Goal: Transaction & Acquisition: Obtain resource

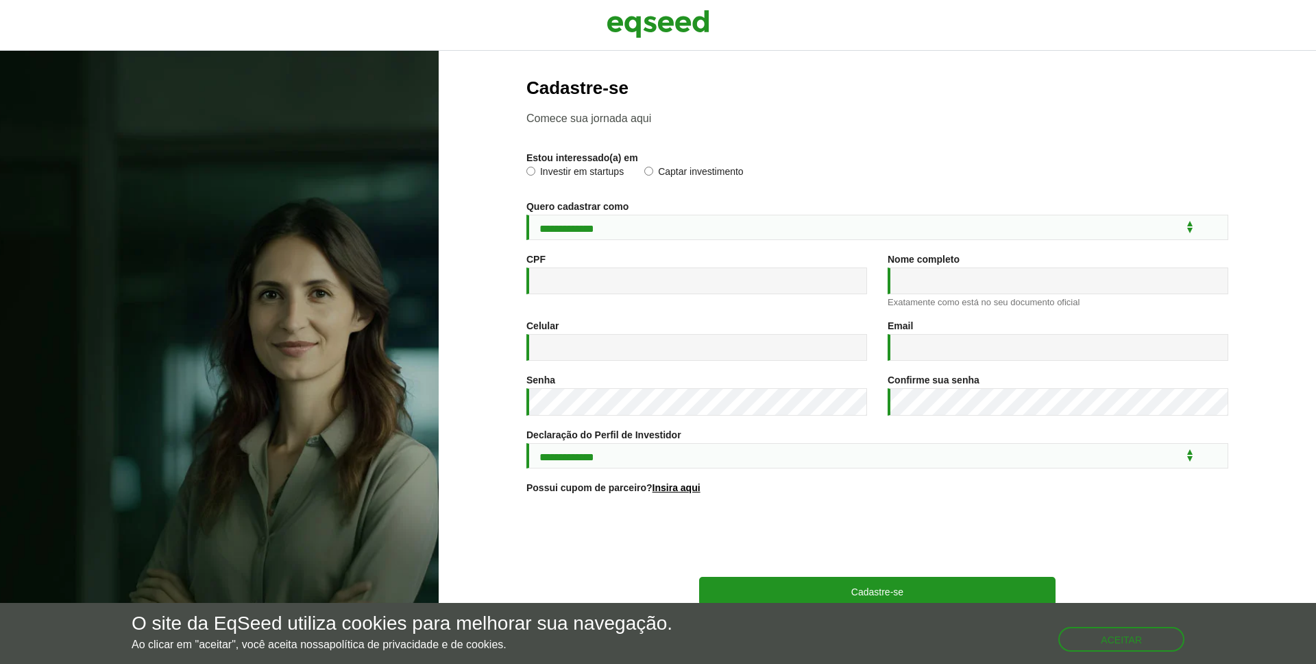
scroll to position [35, 0]
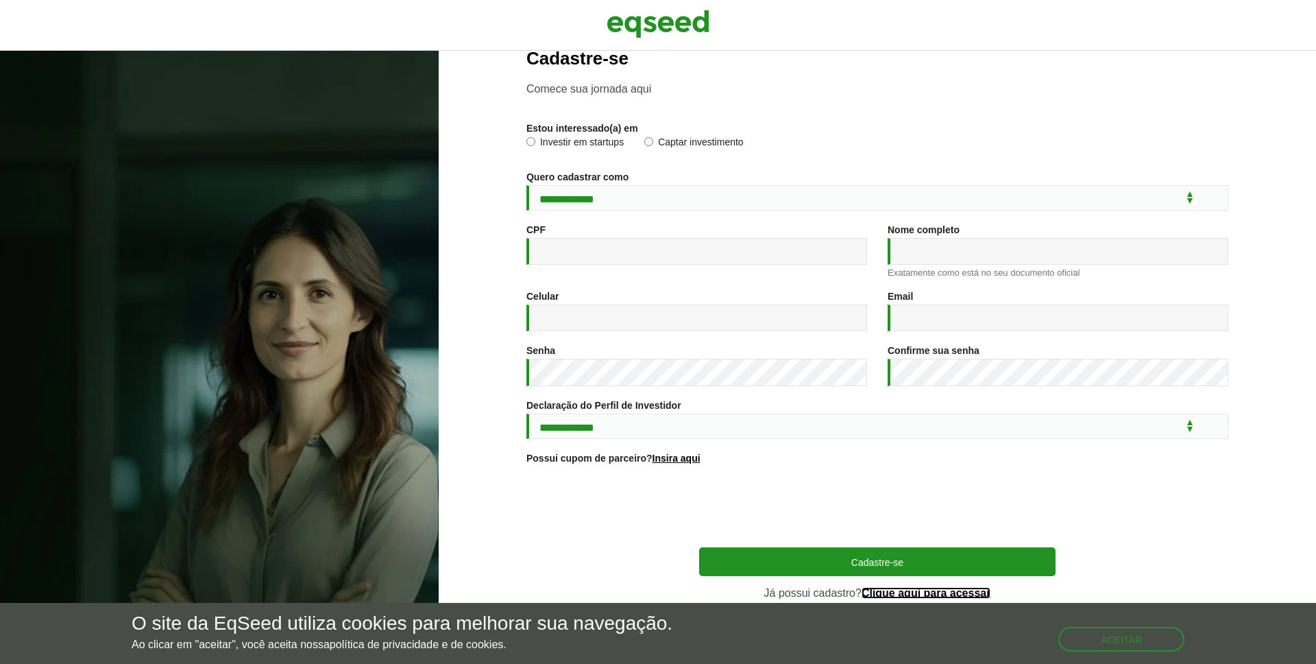
click at [939, 591] on link "Clique aqui para acessar" at bounding box center [927, 592] width 130 height 11
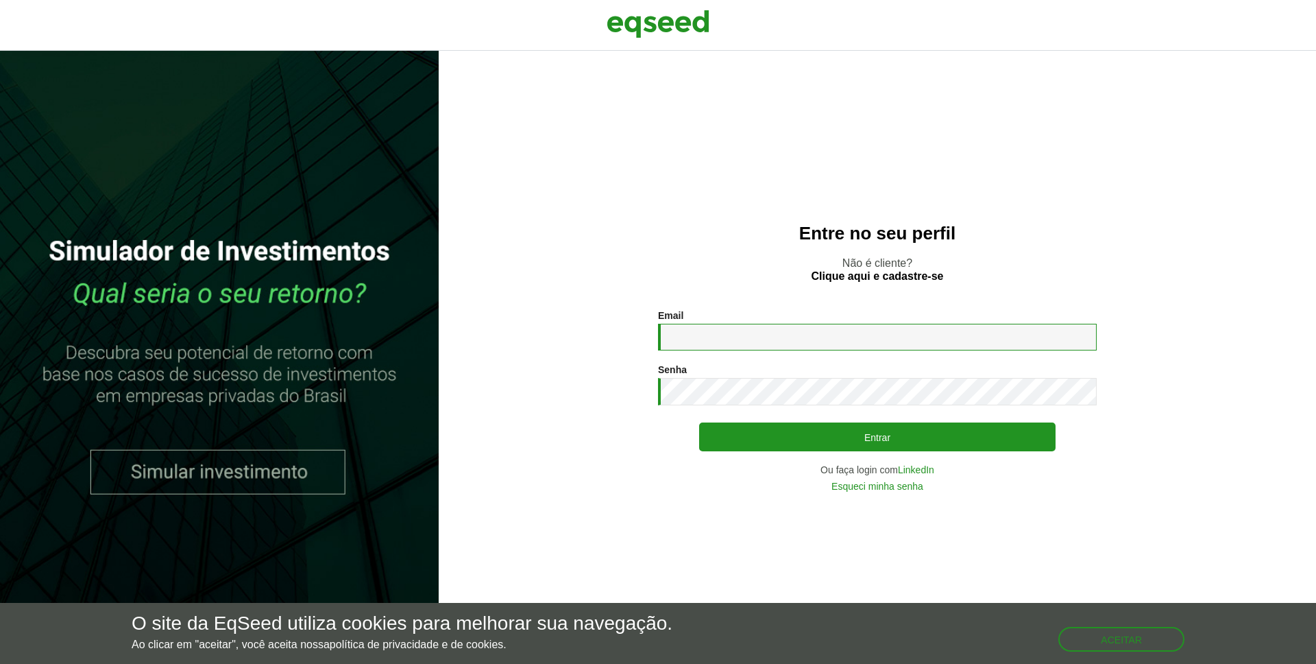
click at [746, 336] on input "Email *" at bounding box center [877, 337] width 439 height 27
drag, startPoint x: 855, startPoint y: 334, endPoint x: 878, endPoint y: 337, distance: 23.4
click at [855, 332] on input "Email *" at bounding box center [877, 337] width 439 height 27
type input "**********"
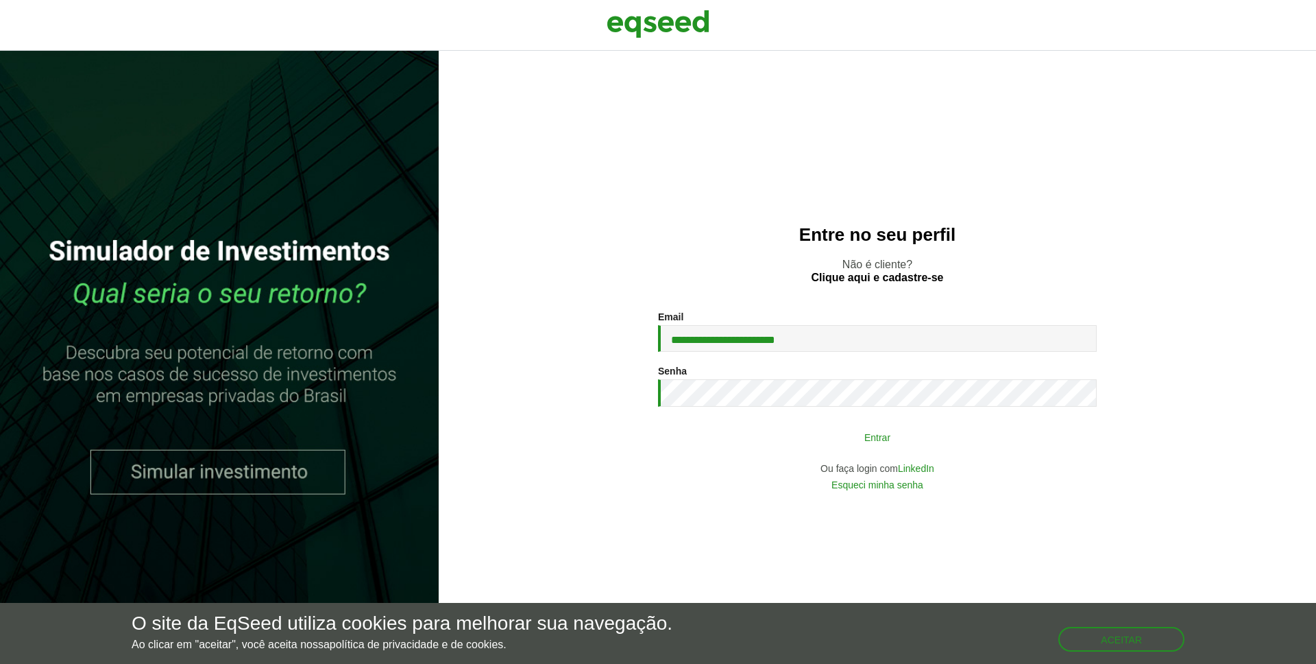
click at [836, 445] on button "Entrar" at bounding box center [877, 437] width 356 height 26
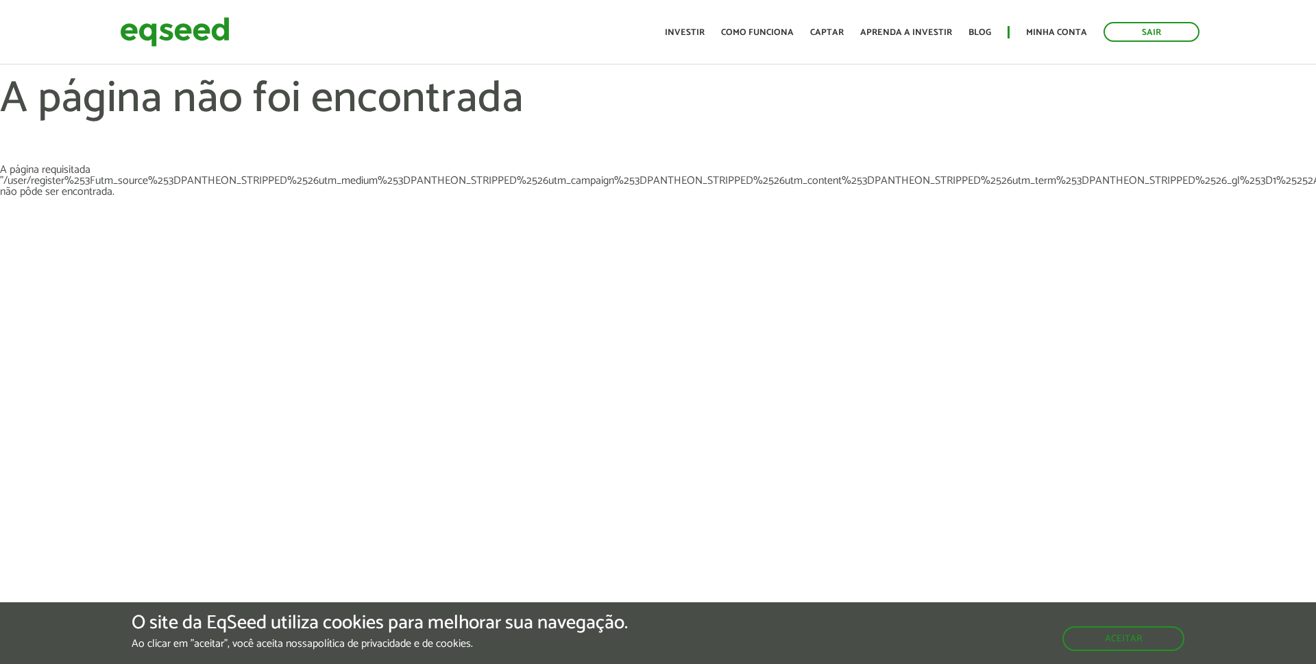
click at [583, 146] on h1 "A página não foi encontrada" at bounding box center [658, 119] width 1316 height 89
click at [835, 32] on link "Captar" at bounding box center [827, 32] width 34 height 9
click at [692, 28] on link "Investir" at bounding box center [685, 32] width 40 height 9
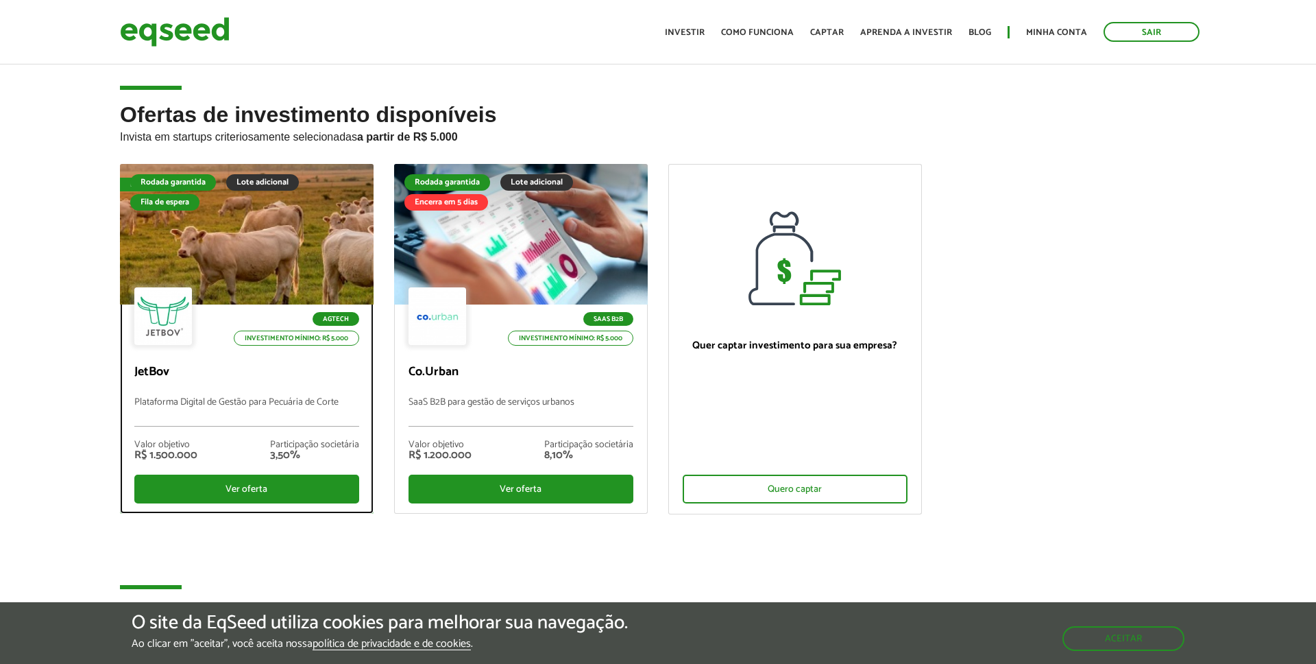
click at [202, 379] on p "JetBov" at bounding box center [246, 372] width 225 height 15
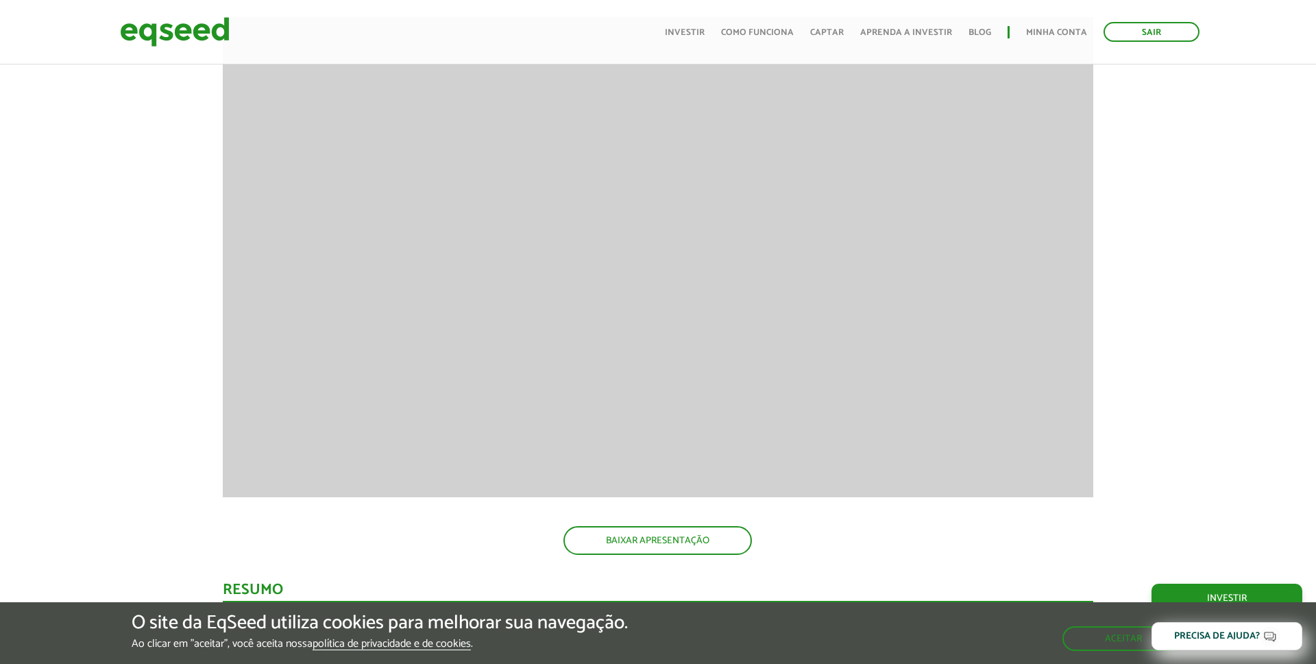
scroll to position [1953, 0]
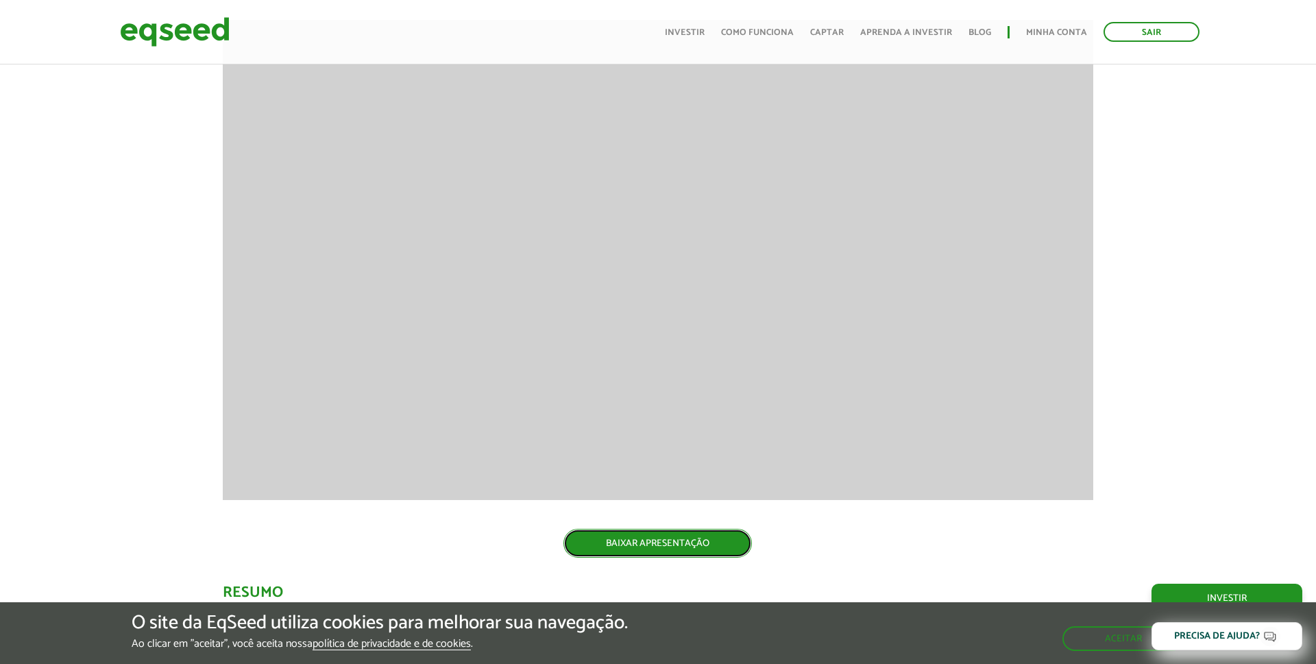
click at [714, 546] on link "BAIXAR APRESENTAÇÃO" at bounding box center [657, 542] width 188 height 29
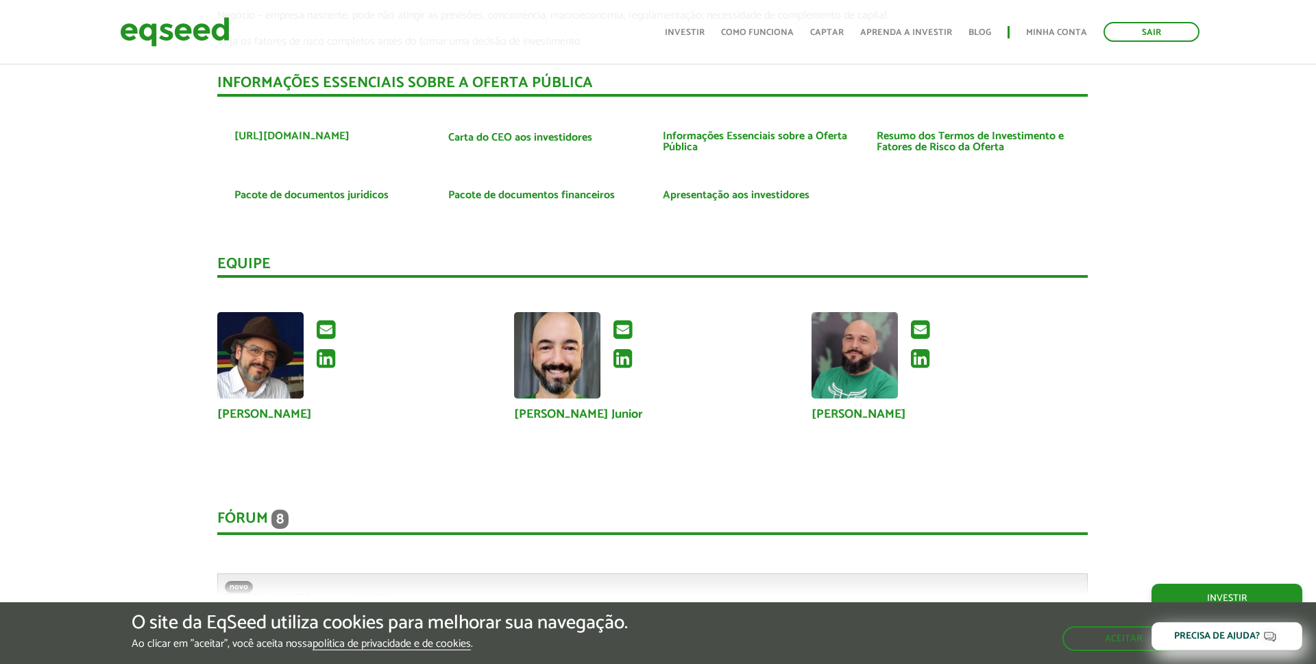
scroll to position [3326, 0]
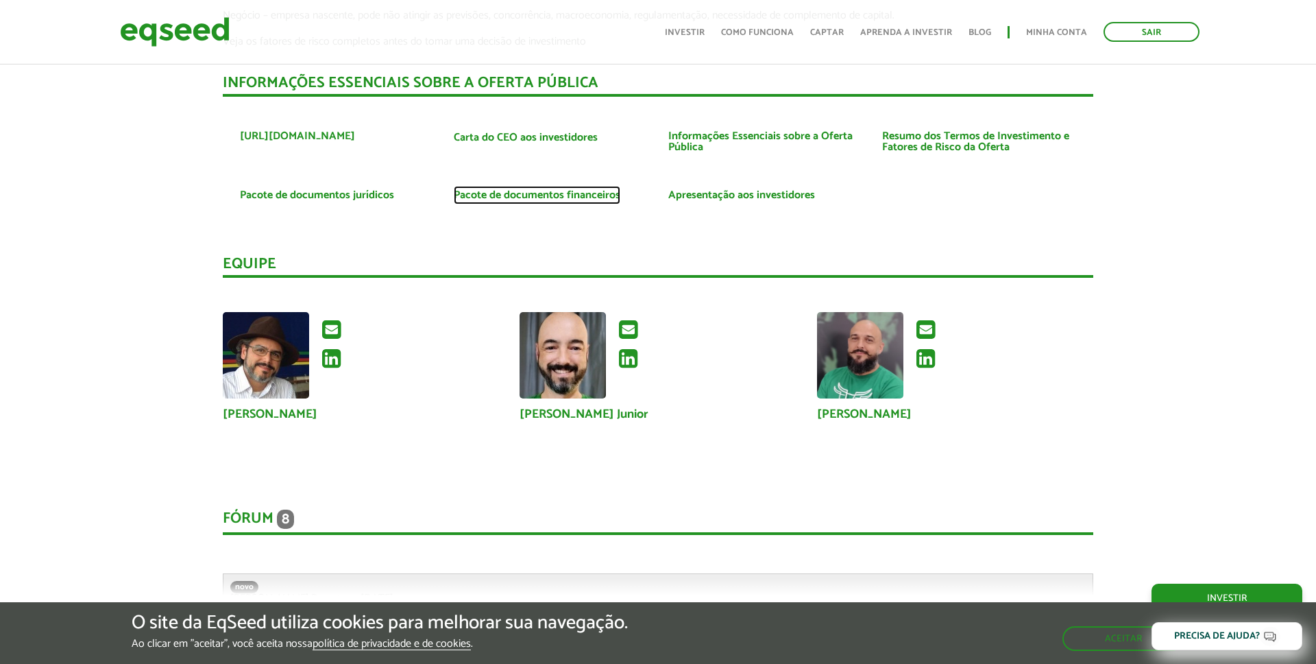
click at [557, 192] on link "Pacote de documentos financeiros" at bounding box center [537, 195] width 167 height 11
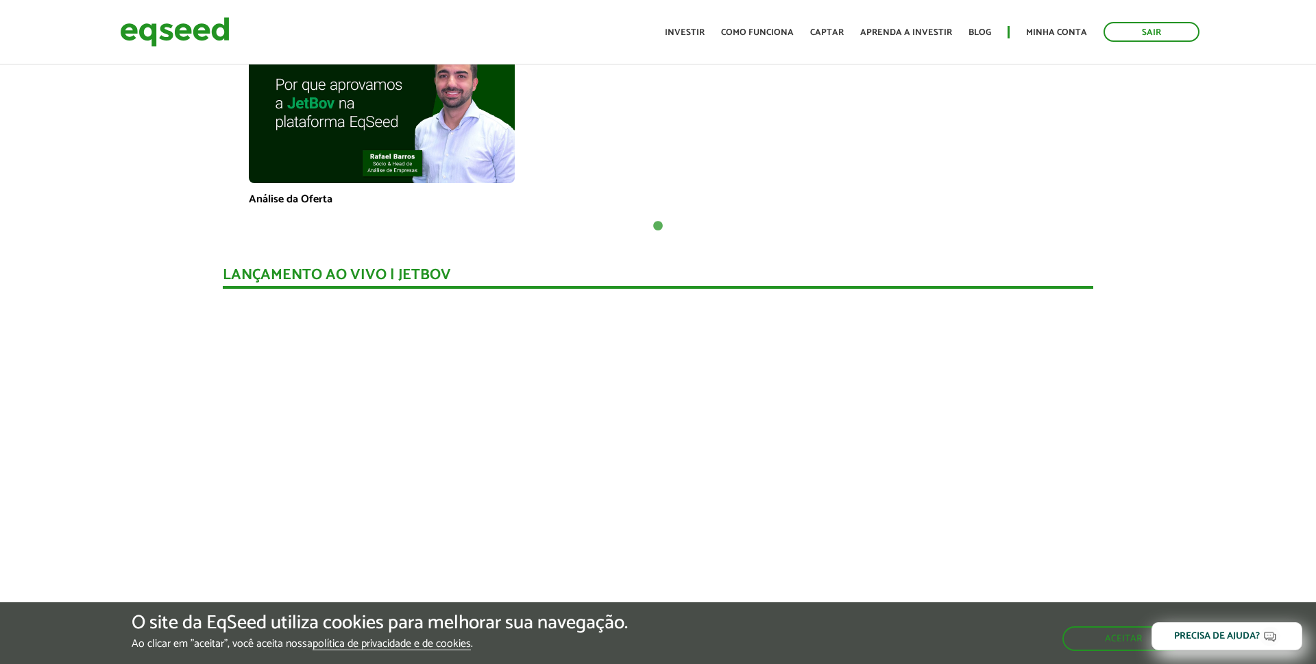
scroll to position [0, 0]
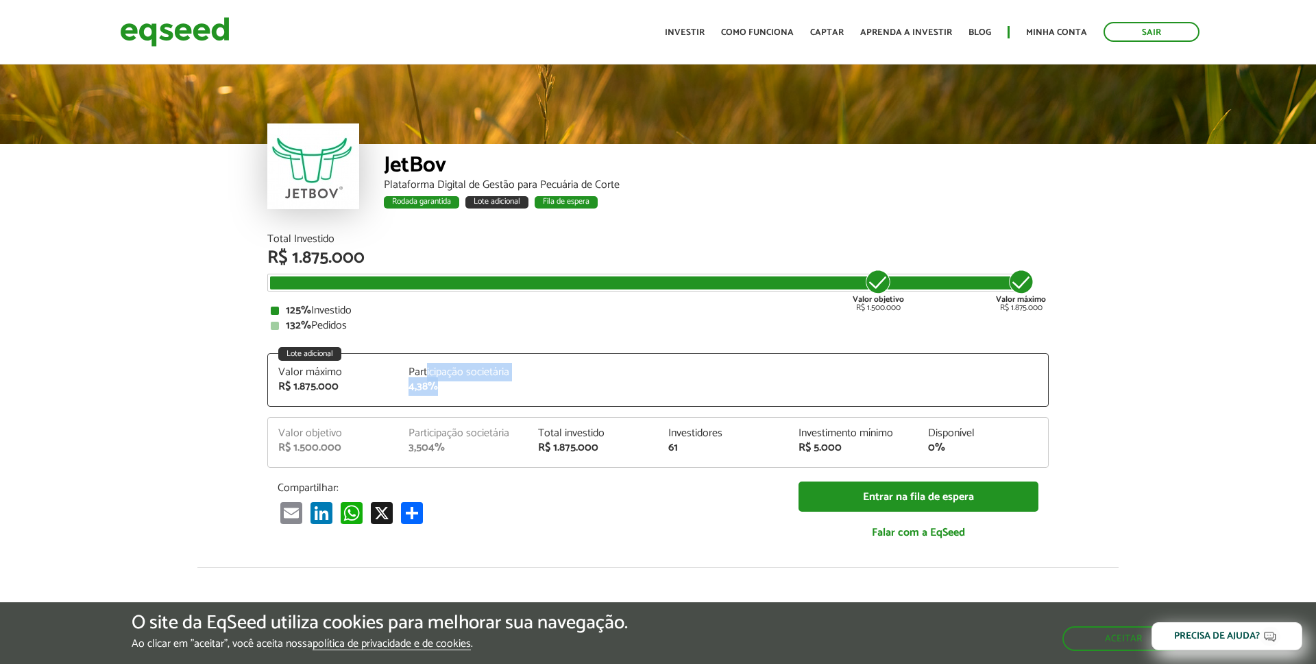
drag, startPoint x: 426, startPoint y: 375, endPoint x: 443, endPoint y: 404, distance: 34.1
click at [435, 404] on div "Valor máximo R$ 1.875.000 Participação societária 4,38%" at bounding box center [658, 386] width 780 height 39
click at [567, 354] on div "Lote adicional Valor máximo R$ 1.875.000 Participação societária 4,38%" at bounding box center [657, 379] width 781 height 53
